Goal: Information Seeking & Learning: Understand process/instructions

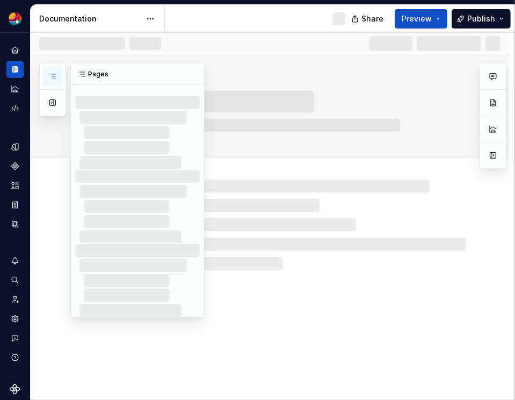
click at [55, 74] on icon "button" at bounding box center [52, 76] width 5 height 4
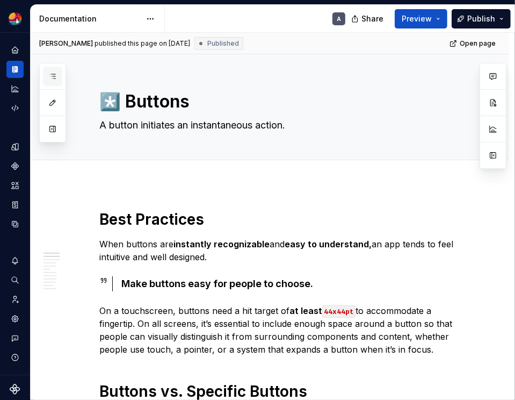
click at [61, 77] on button "button" at bounding box center [52, 76] width 19 height 19
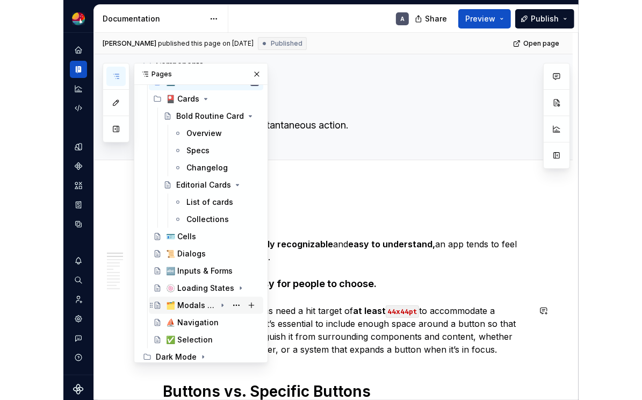
scroll to position [315, 0]
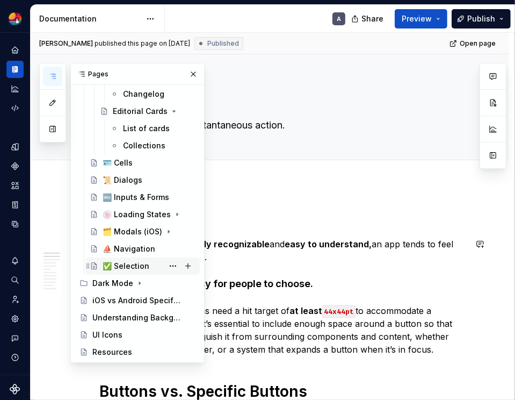
click at [142, 265] on div "✅ Selection" at bounding box center [126, 266] width 47 height 11
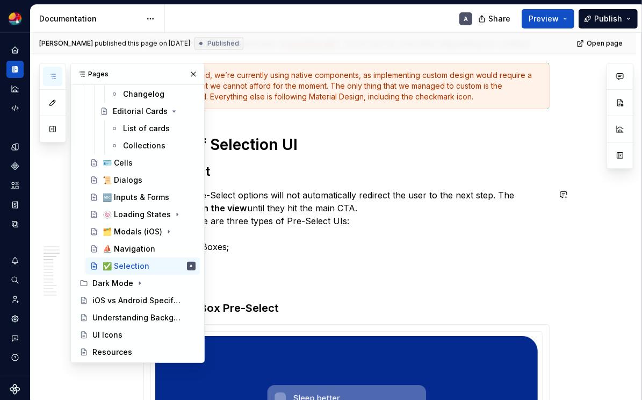
scroll to position [767, 0]
click at [327, 193] on p "Tapping on Pre-Select options will not automatically redirect the user to the n…" at bounding box center [346, 207] width 406 height 39
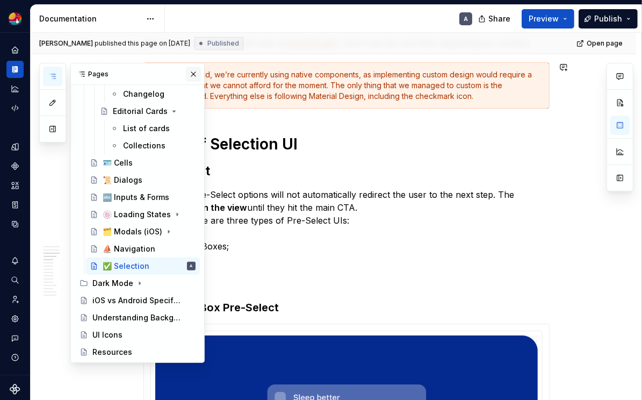
click at [194, 74] on button "button" at bounding box center [193, 74] width 15 height 15
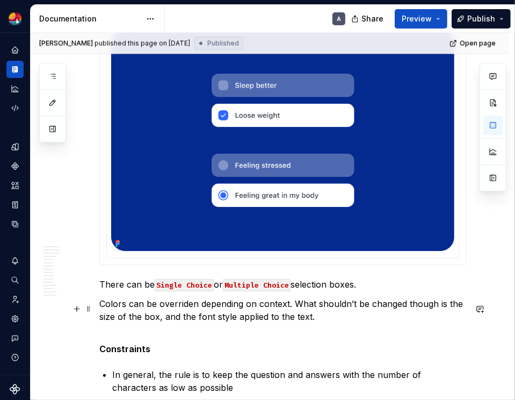
scroll to position [1171, 0]
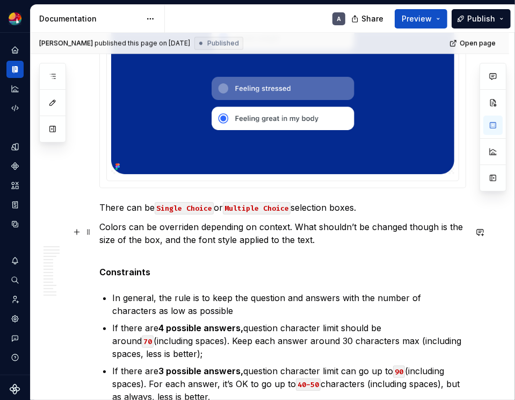
click at [358, 245] on p "Colors can be overriden depending on context. What shouldn’t be changed though …" at bounding box center [282, 233] width 367 height 26
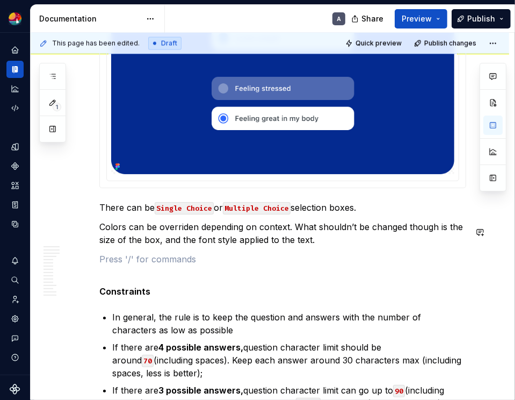
type textarea "*"
click at [255, 262] on p "The subtitle is optional." at bounding box center [282, 259] width 367 height 13
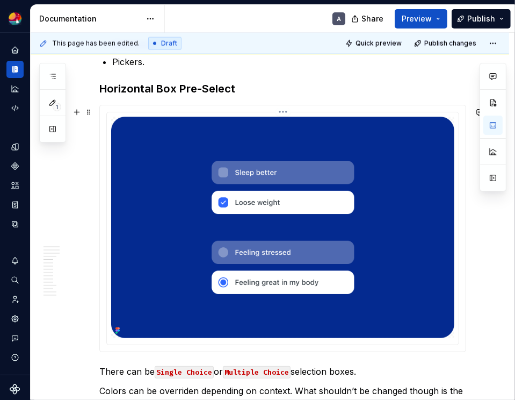
scroll to position [959, 0]
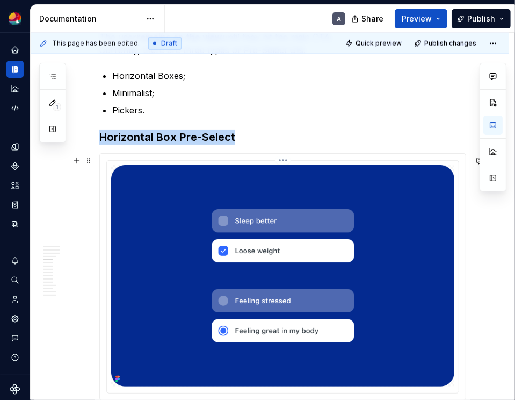
click at [370, 207] on img at bounding box center [282, 275] width 343 height 221
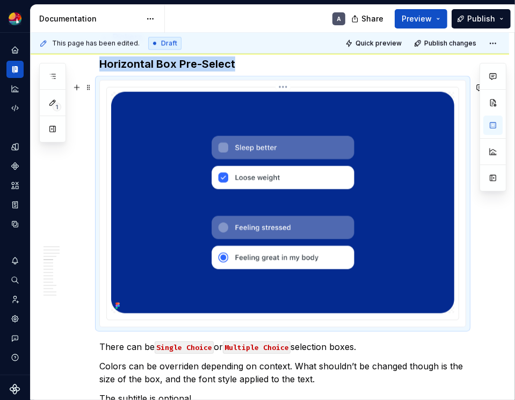
scroll to position [1049, 0]
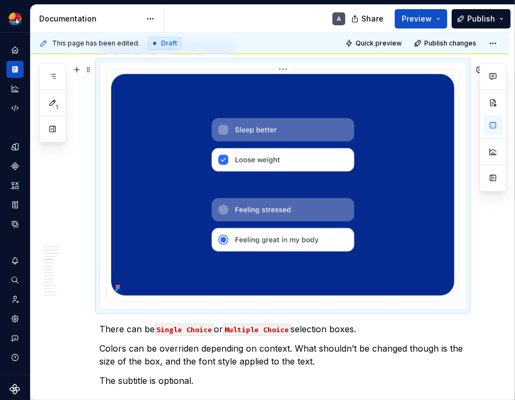
click at [290, 72] on html "Fab A Design system data Documentation A Share Preview Publish 1 Pages Add Acce…" at bounding box center [257, 200] width 515 height 400
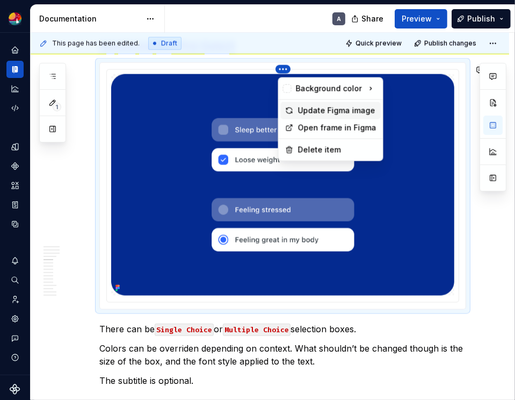
click at [332, 110] on div "Update Figma image" at bounding box center [337, 110] width 78 height 11
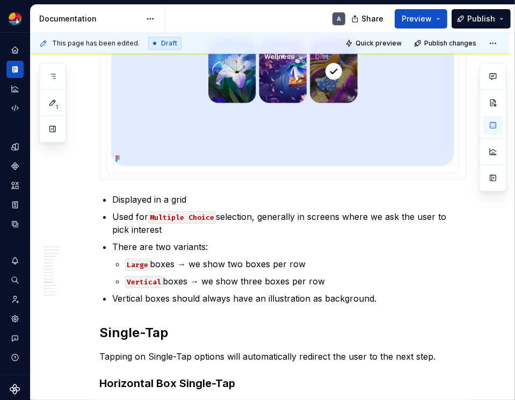
scroll to position [4407, 0]
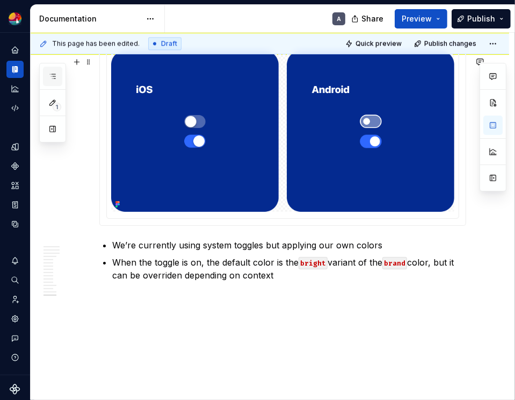
click at [55, 76] on icon "button" at bounding box center [52, 76] width 5 height 4
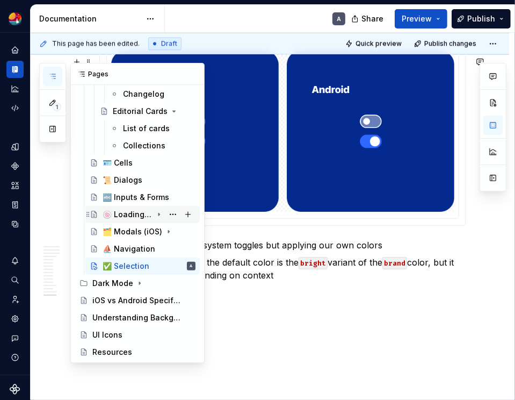
scroll to position [0, 0]
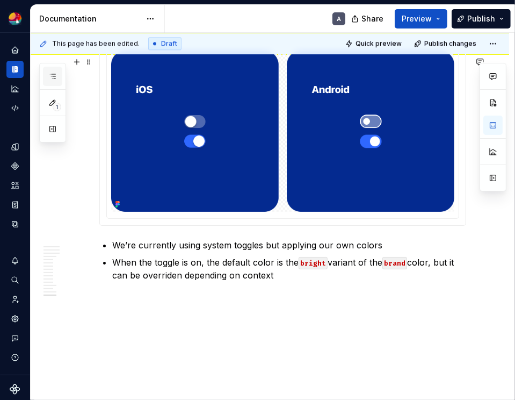
click at [46, 78] on button "button" at bounding box center [52, 76] width 19 height 19
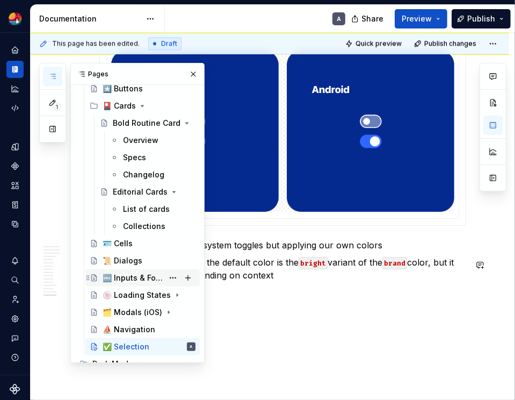
scroll to position [232, 0]
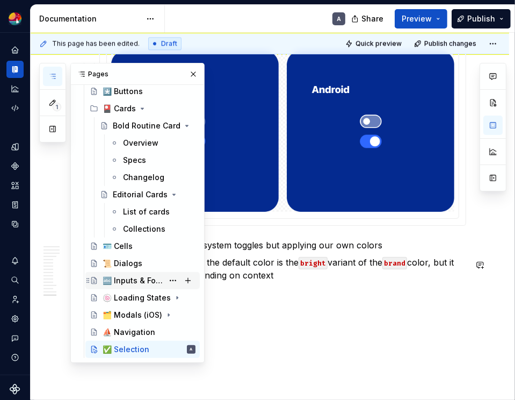
click at [140, 283] on div "🔤 Inputs & Forms" at bounding box center [133, 280] width 61 height 11
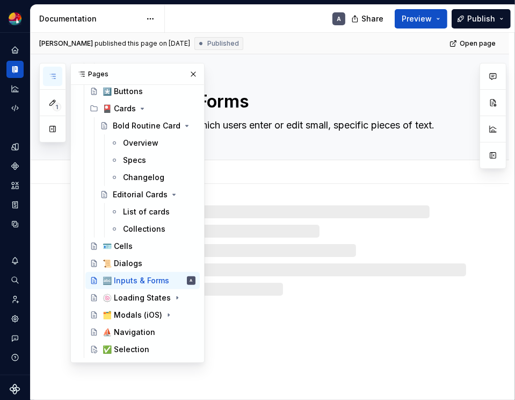
click at [301, 128] on textarea "An input is as area in which users enter or edit small, specific pieces of text." at bounding box center [280, 125] width 367 height 17
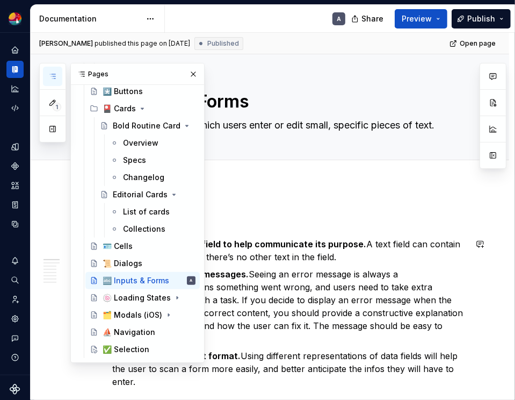
click at [299, 245] on strong "Show a hint in a text field to help communicate its purpose." at bounding box center [239, 244] width 254 height 11
click at [193, 73] on button "button" at bounding box center [193, 74] width 15 height 15
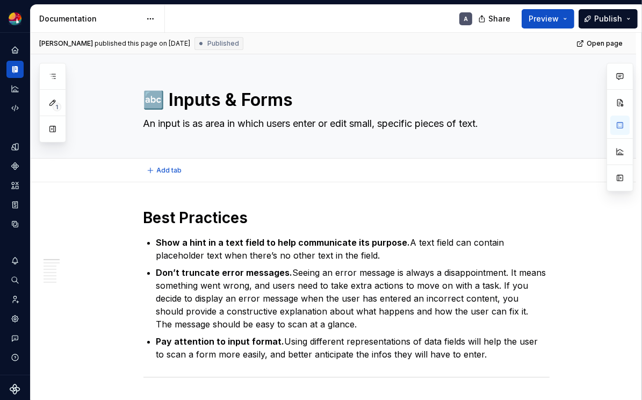
type textarea "*"
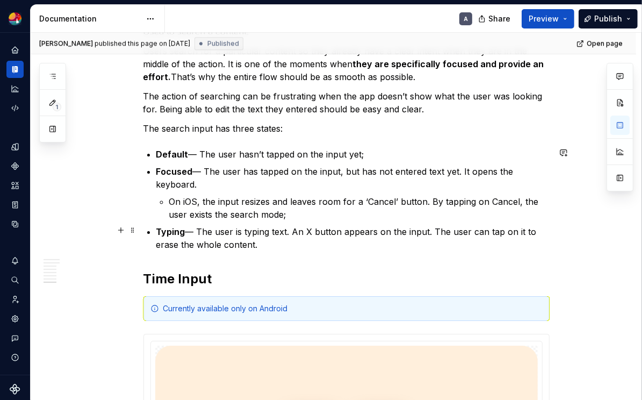
scroll to position [2799, 0]
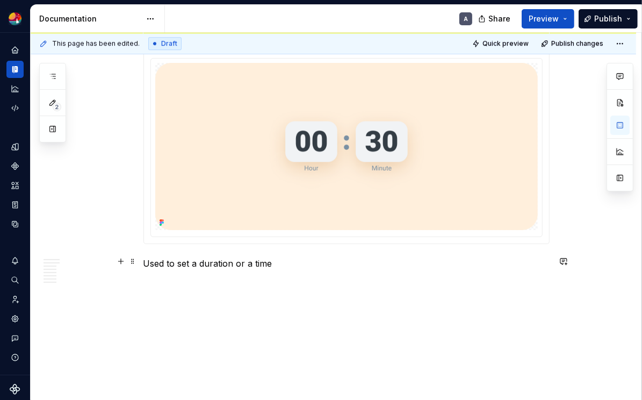
click at [200, 262] on p "Used to set a duration or a time" at bounding box center [346, 263] width 406 height 13
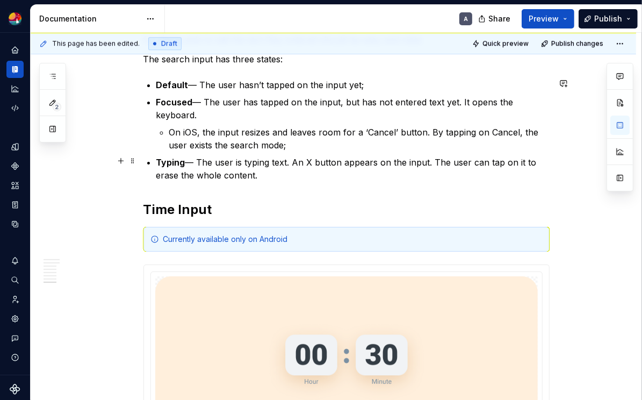
scroll to position [2803, 0]
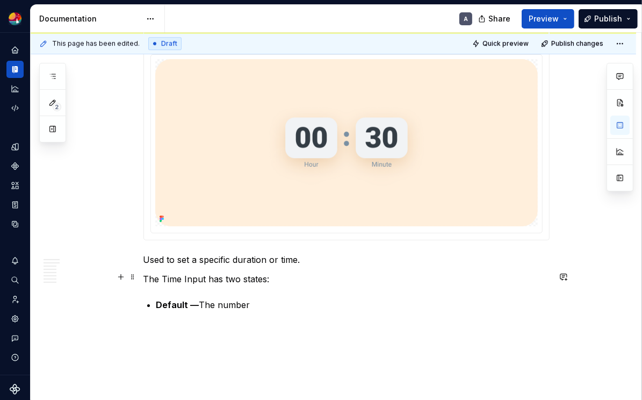
click at [166, 272] on p "The Time Input has two states:" at bounding box center [346, 278] width 406 height 13
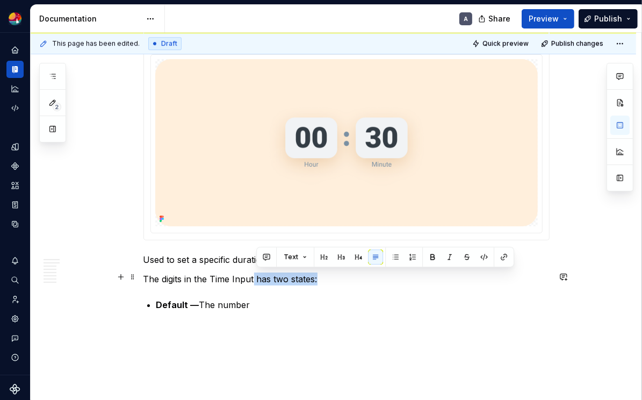
drag, startPoint x: 257, startPoint y: 275, endPoint x: 371, endPoint y: 272, distance: 113.9
click at [371, 272] on p "The digits in the Time Input has two states:" at bounding box center [346, 278] width 406 height 13
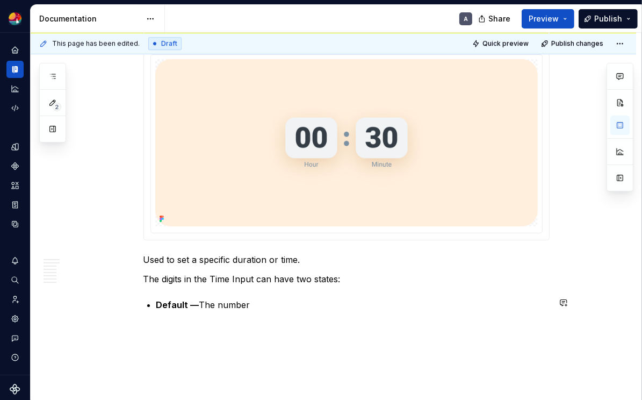
click at [289, 302] on p "Default — The number" at bounding box center [352, 304] width 393 height 13
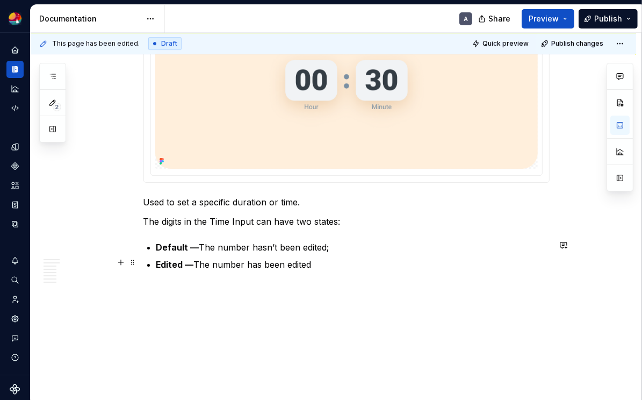
scroll to position [2860, 0]
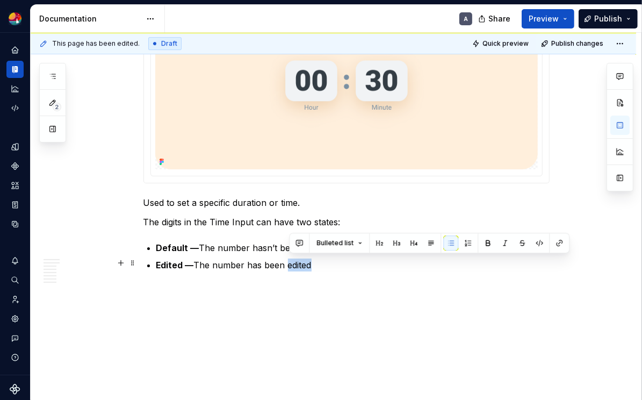
drag, startPoint x: 318, startPoint y: 262, endPoint x: 291, endPoint y: 265, distance: 26.5
click at [291, 265] on p "Edited — The number has been edited" at bounding box center [352, 264] width 393 height 13
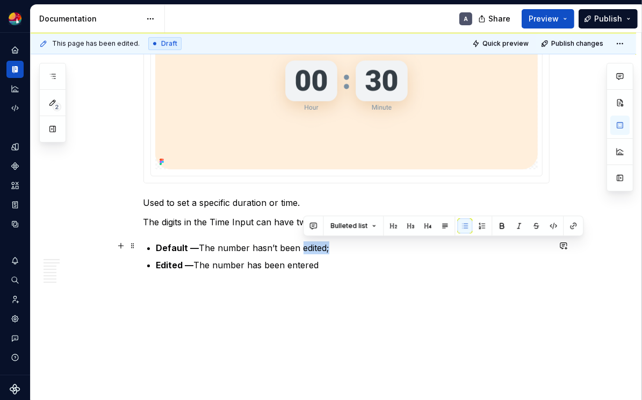
drag, startPoint x: 303, startPoint y: 244, endPoint x: 332, endPoint y: 243, distance: 29.0
click at [332, 243] on p "Default — The number hasn’t been edited;" at bounding box center [352, 247] width 393 height 13
click at [337, 246] on p "Default — The number hasn’t been edited;" at bounding box center [352, 247] width 393 height 13
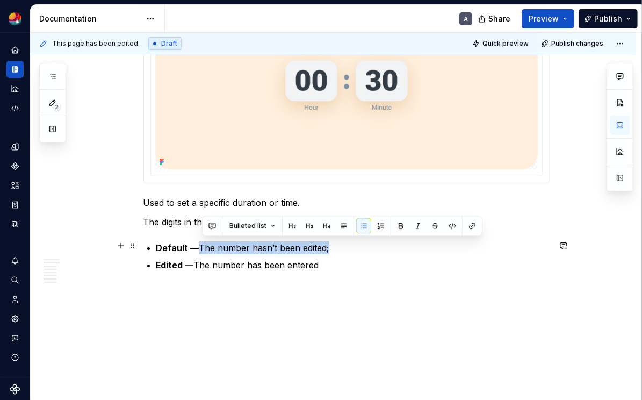
drag, startPoint x: 309, startPoint y: 248, endPoint x: 203, endPoint y: 246, distance: 106.4
click at [203, 246] on p "Default — The number hasn’t been edited;" at bounding box center [352, 247] width 393 height 13
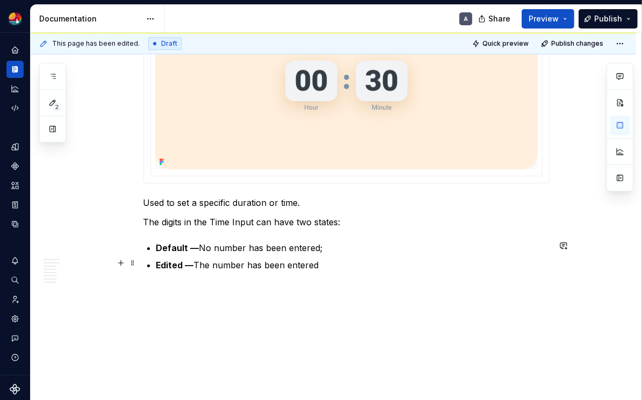
click at [348, 265] on p "Edited — The number has been entered" at bounding box center [352, 264] width 393 height 13
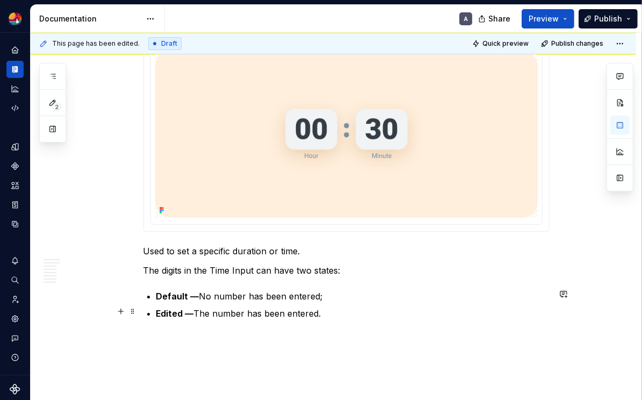
scroll to position [2810, 0]
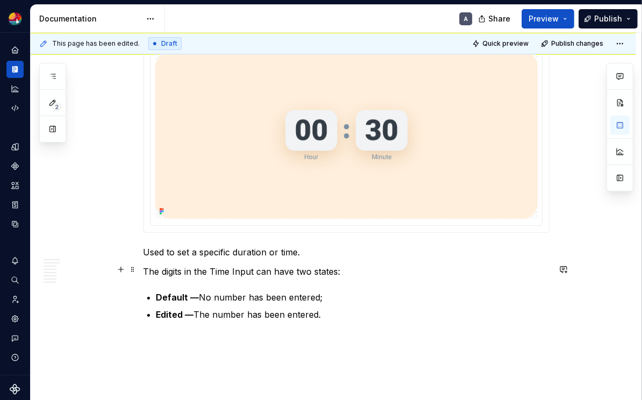
click at [262, 272] on p "The digits in the Time Input can have two states:" at bounding box center [346, 271] width 406 height 13
click at [147, 269] on p "The digits in the Time Input can have two states:" at bounding box center [346, 271] width 406 height 13
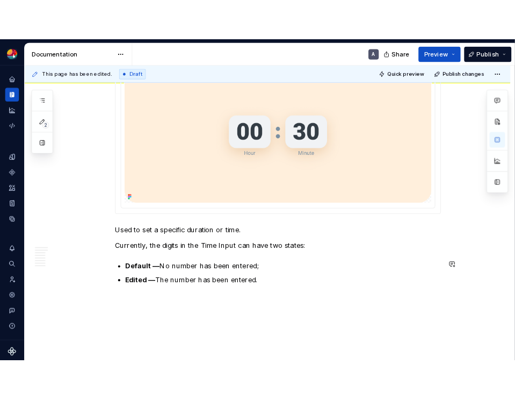
scroll to position [2828, 0]
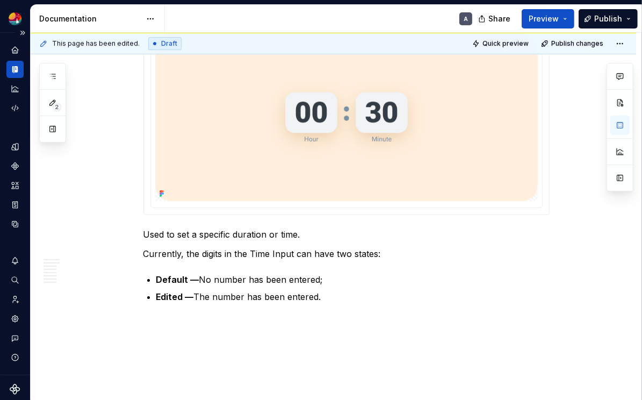
type textarea "*"
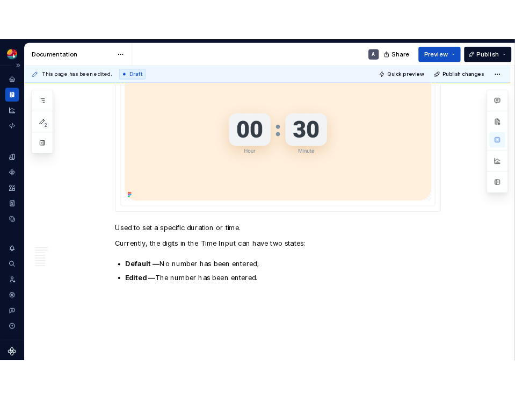
scroll to position [2733, 0]
